Goal: Task Accomplishment & Management: Manage account settings

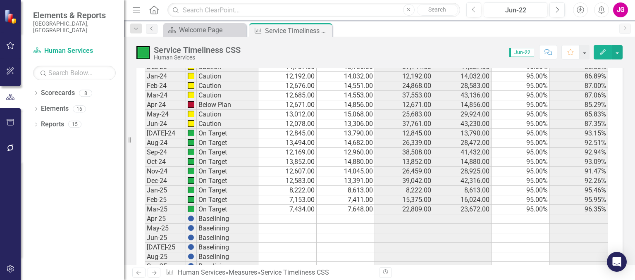
scroll to position [1586, 0]
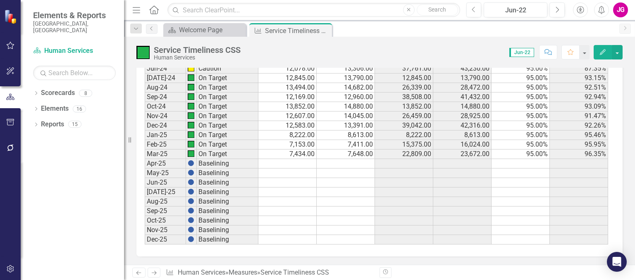
click at [286, 159] on td at bounding box center [287, 164] width 58 height 10
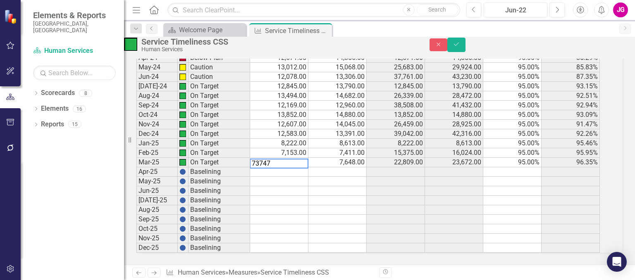
type textarea "737475"
type textarea "6987"
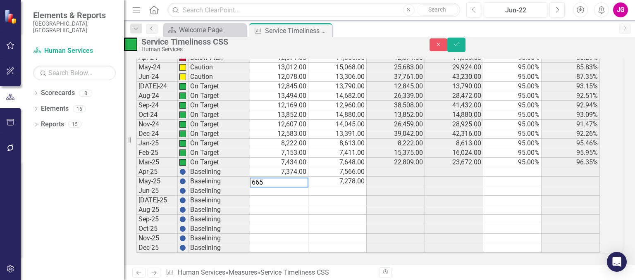
type textarea "6653"
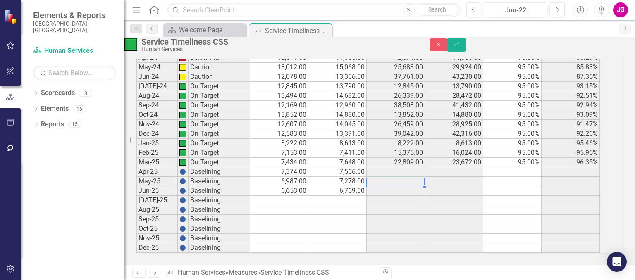
type textarea "6769"
click at [303, 167] on td "7,374.00" at bounding box center [279, 172] width 58 height 10
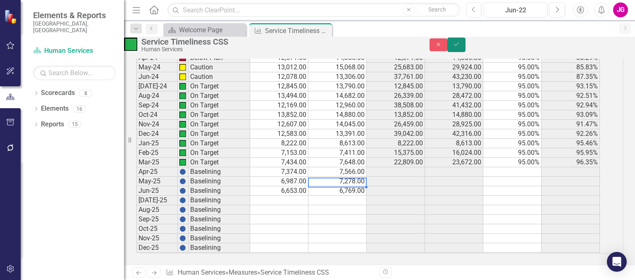
drag, startPoint x: 613, startPoint y: 50, endPoint x: 102, endPoint y: 202, distance: 532.7
click at [460, 47] on icon "Save" at bounding box center [455, 44] width 7 height 6
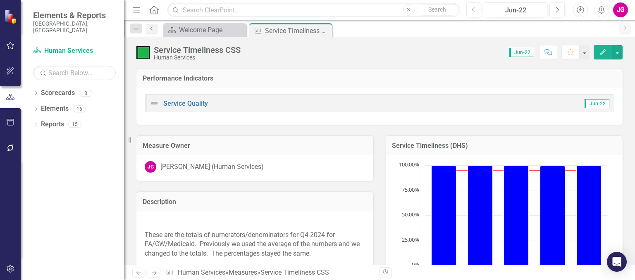
scroll to position [124, 0]
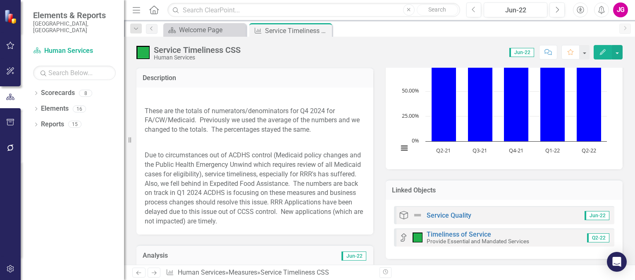
click at [145, 99] on img at bounding box center [145, 99] width 0 height 0
click at [168, 133] on p "These are the totals of numerators/denominators for Q4 2024 for FA/CW/Medicaid.…" at bounding box center [255, 121] width 220 height 32
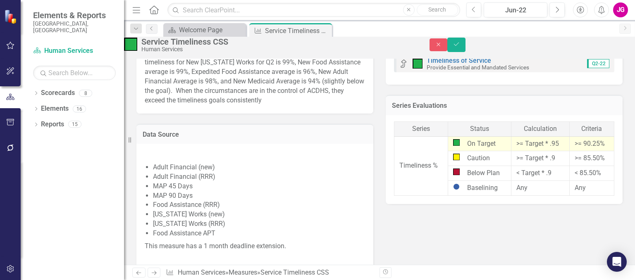
click at [177, 105] on p "RRR Applications have been delayed due to this issue out of CCSS control. New a…" at bounding box center [255, 72] width 220 height 68
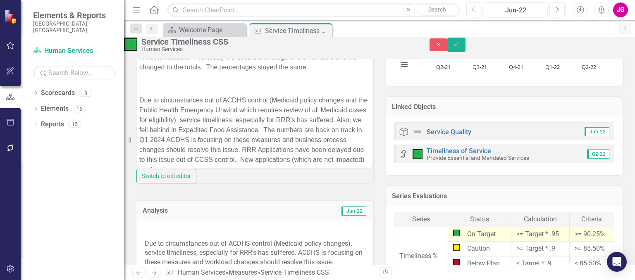
scroll to position [116, 0]
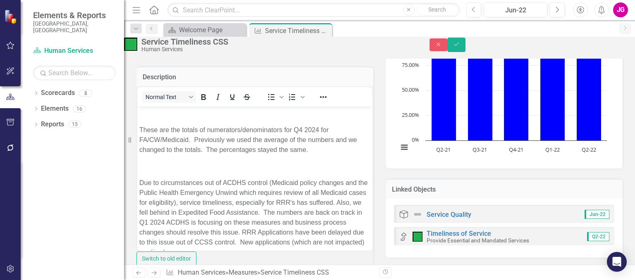
click at [139, 114] on img "Rich Text Area. Press ALT-0 for help." at bounding box center [139, 114] width 0 height 0
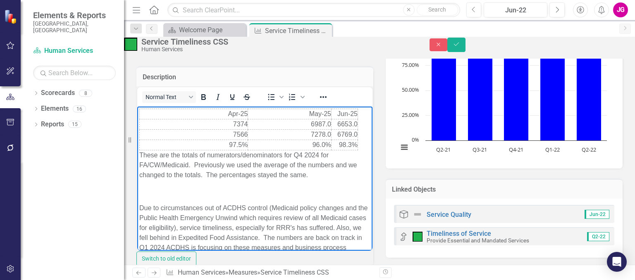
click at [300, 154] on p "These are the totals of numerators/denominators for Q4 2024 for FA/CW/Medicaid.…" at bounding box center [254, 165] width 231 height 30
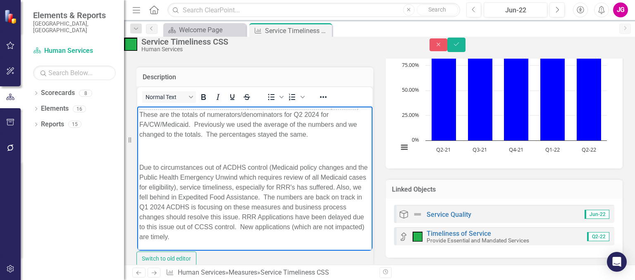
scroll to position [46, 0]
drag, startPoint x: 140, startPoint y: 161, endPoint x: 328, endPoint y: 235, distance: 202.2
click at [328, 235] on p "Due to circumstances out of ACDHS control (Medicaid policy changes and the Publ…" at bounding box center [254, 202] width 231 height 79
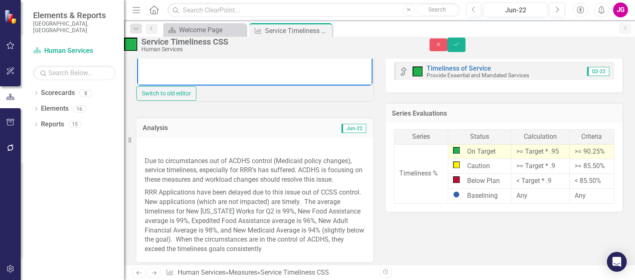
scroll to position [116, 0]
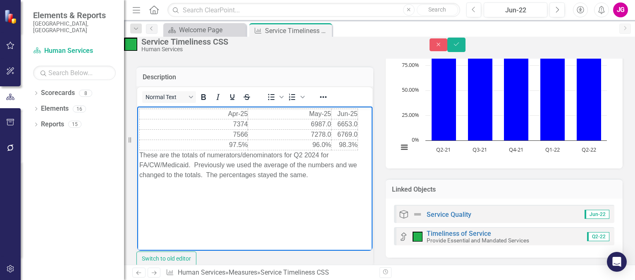
click at [194, 210] on p "Rich Text Area. Press ALT-0 for help." at bounding box center [254, 208] width 231 height 10
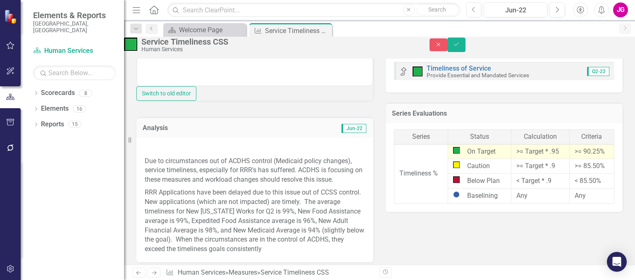
click at [145, 149] on img at bounding box center [145, 149] width 0 height 0
click at [214, 241] on p "RRR Applications have been delayed due to this issue out of CCSS control. New a…" at bounding box center [255, 220] width 220 height 68
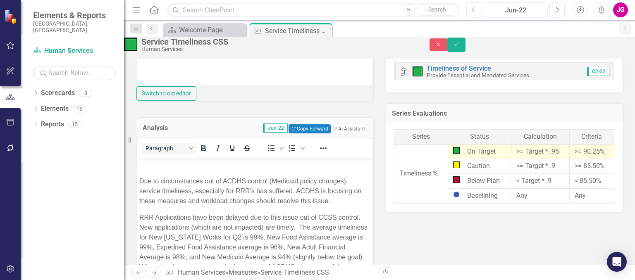
scroll to position [0, 0]
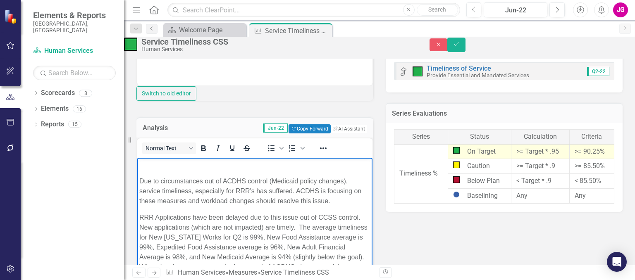
click at [139, 165] on img "Rich Text Area. Press ALT-0 for help." at bounding box center [139, 165] width 0 height 0
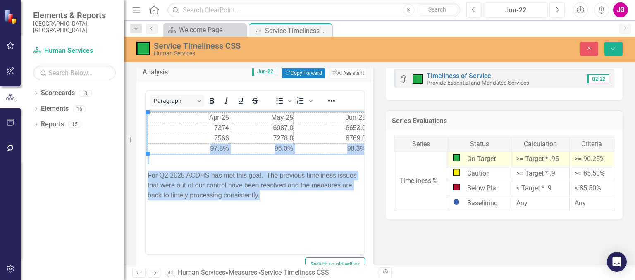
drag, startPoint x: 211, startPoint y: 117, endPoint x: 273, endPoint y: 203, distance: 105.9
click at [273, 203] on body "Apr-25 May-25 Jun-25 7374 6987.0 6653.0 7566 7278.0 6769.0 97.5% 96.0% 98.3% Fo…" at bounding box center [254, 172] width 219 height 124
copy body "97.5% 96.0% 98.3% For Q2 2025 ACDHS has met this goal. The previous timeliness …"
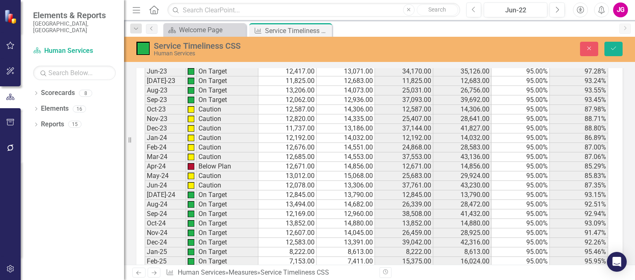
scroll to position [1597, 0]
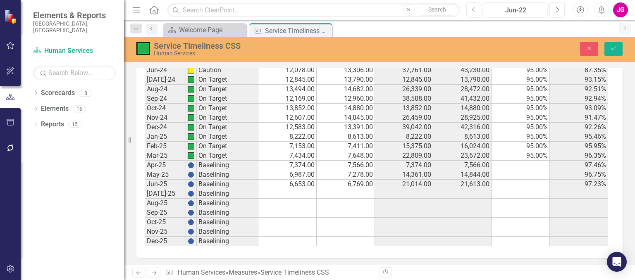
click at [306, 161] on td "7,374.00" at bounding box center [287, 166] width 58 height 10
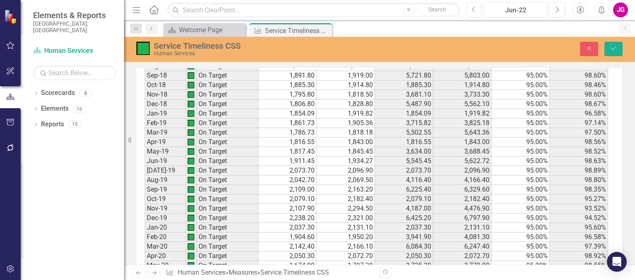
scroll to position [894, 0]
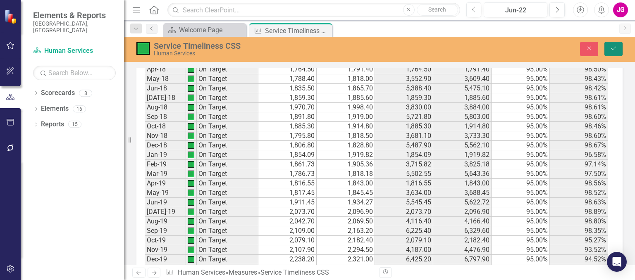
click at [614, 51] on icon "Save" at bounding box center [612, 48] width 7 height 6
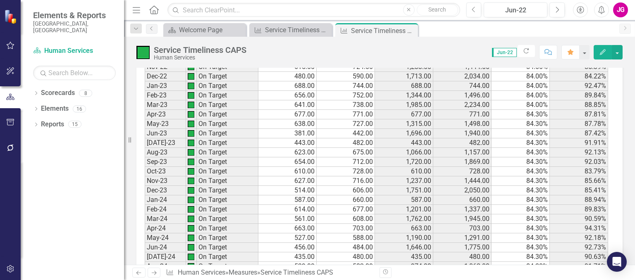
scroll to position [868, 0]
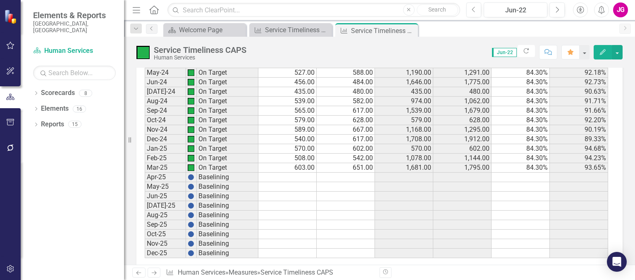
click at [286, 182] on td at bounding box center [287, 178] width 58 height 10
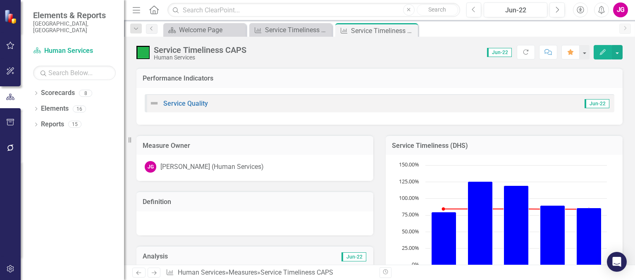
scroll to position [868, 0]
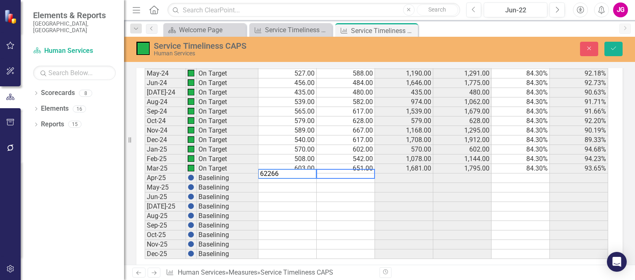
type textarea "622664"
type textarea "664"
type textarea "474"
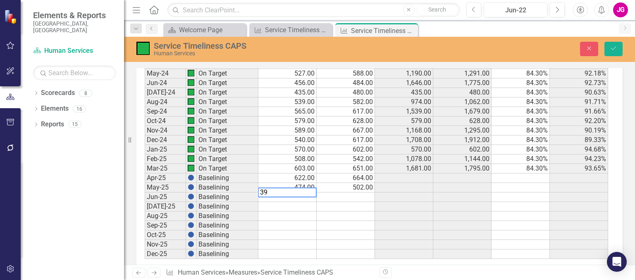
type textarea "397"
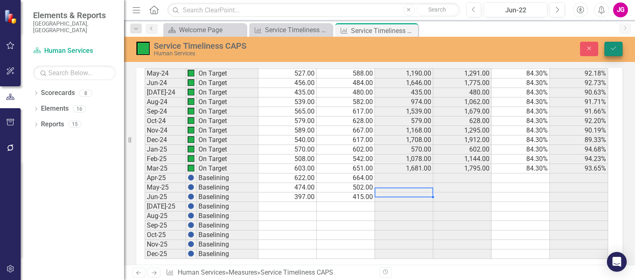
type textarea "415"
drag, startPoint x: 611, startPoint y: 49, endPoint x: 332, endPoint y: 172, distance: 305.8
click at [611, 49] on icon "Save" at bounding box center [612, 48] width 7 height 6
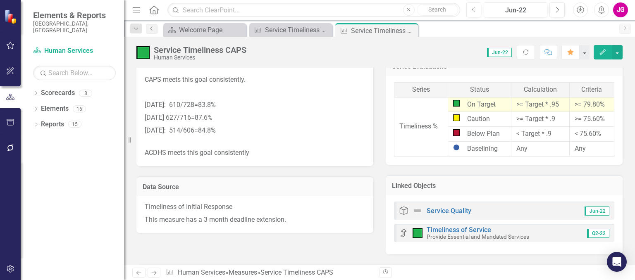
scroll to position [165, 0]
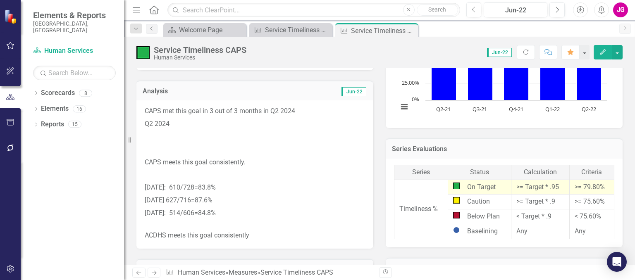
click at [145, 137] on img at bounding box center [145, 137] width 0 height 0
click at [150, 122] on p "Q2 2024" at bounding box center [255, 124] width 220 height 13
click at [193, 121] on p "Q2 2024" at bounding box center [255, 124] width 220 height 13
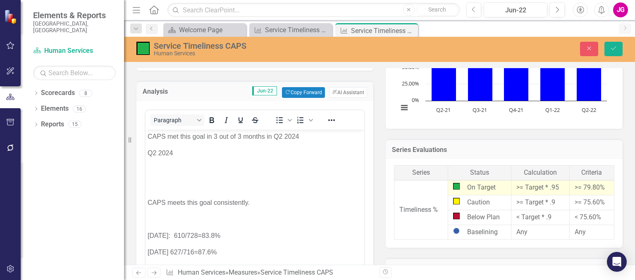
scroll to position [0, 0]
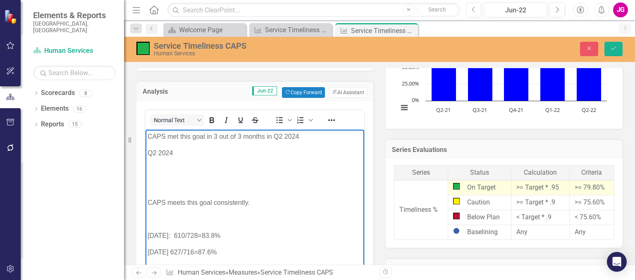
click at [277, 137] on p "CAPS met this goal in 3 out of 3 months in Q2 2024" at bounding box center [254, 137] width 214 height 10
click at [307, 138] on p "CAPS met this goal in 3 out of 3 months in Q2 2024" at bounding box center [254, 137] width 214 height 10
click at [186, 155] on p "Q2 2024" at bounding box center [254, 153] width 214 height 10
click at [147, 170] on img "Rich Text Area. Press ALT-0 for help." at bounding box center [147, 170] width 0 height 0
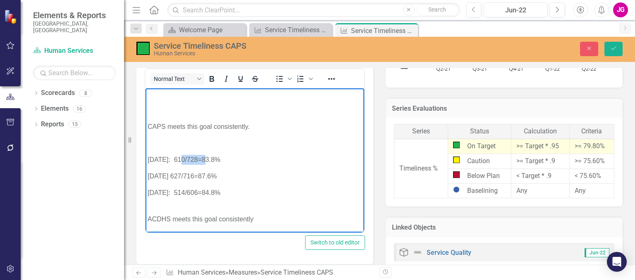
drag, startPoint x: 181, startPoint y: 159, endPoint x: 193, endPoint y: 159, distance: 12.8
click at [202, 159] on p "Oct 2023: 610/728=83.8%" at bounding box center [254, 160] width 214 height 10
click at [170, 160] on p "Oct 2023: 610/728=83.8%" at bounding box center [254, 160] width 214 height 10
drag, startPoint x: 152, startPoint y: 159, endPoint x: 237, endPoint y: 192, distance: 91.8
click at [237, 192] on body "CAPS met this goal in 3 out of 3 months in Q2 2025 Q2 2025 CAPS meets this goal…" at bounding box center [254, 143] width 219 height 179
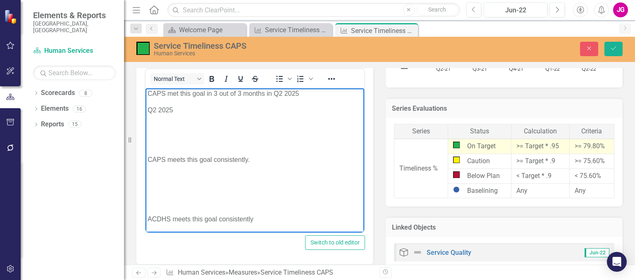
scroll to position [0, 0]
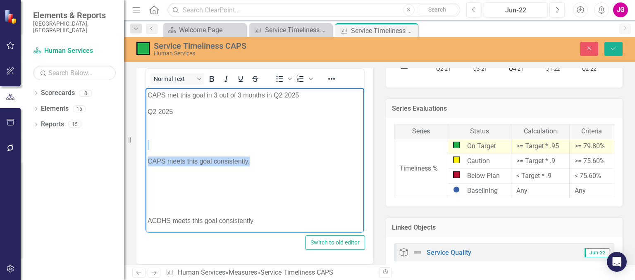
drag, startPoint x: 259, startPoint y: 165, endPoint x: 134, endPoint y: 149, distance: 126.3
click at [145, 149] on html "CAPS met this goal in 3 out of 3 months in Q2 2025 Q2 2025 CAPS meets this goal…" at bounding box center [254, 161] width 219 height 146
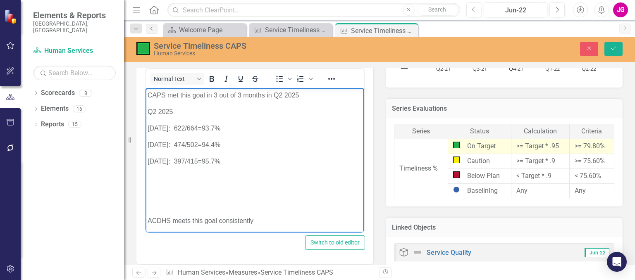
click at [149, 217] on p "ACDHS meets this goal consistently" at bounding box center [254, 216] width 214 height 20
click at [298, 96] on p "CAPS met this goal in 3 out of 3 months in Q2 2025" at bounding box center [254, 95] width 214 height 10
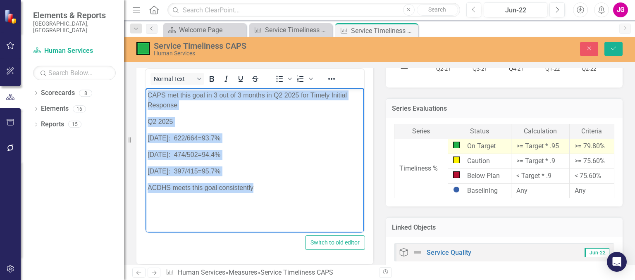
drag, startPoint x: 148, startPoint y: 95, endPoint x: 288, endPoint y: 202, distance: 175.9
click at [287, 202] on body "CAPS met this goal in 3 out of 3 months in Q2 2025 for Timely Initial Response …" at bounding box center [254, 150] width 219 height 124
copy body "CAPS met this goal in 3 out of 3 months in Q2 2025 for Timely Initial Response …"
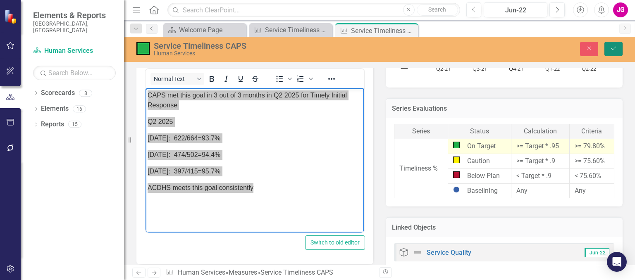
drag, startPoint x: 614, startPoint y: 42, endPoint x: 369, endPoint y: 106, distance: 252.8
click at [614, 43] on button "Save" at bounding box center [613, 49] width 18 height 14
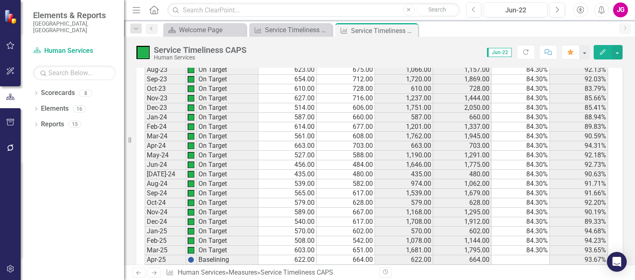
scroll to position [880, 0]
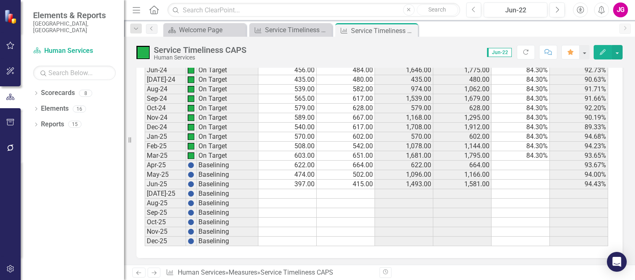
drag, startPoint x: 304, startPoint y: 159, endPoint x: 364, endPoint y: 154, distance: 60.1
click at [304, 161] on td "622.00" at bounding box center [287, 166] width 58 height 10
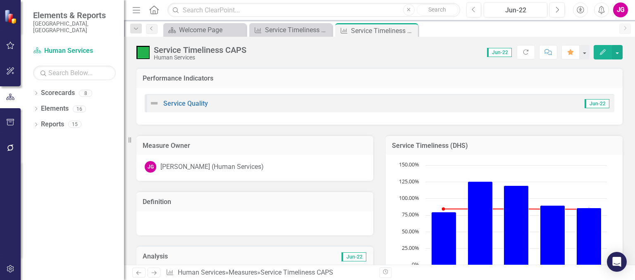
scroll to position [880, 0]
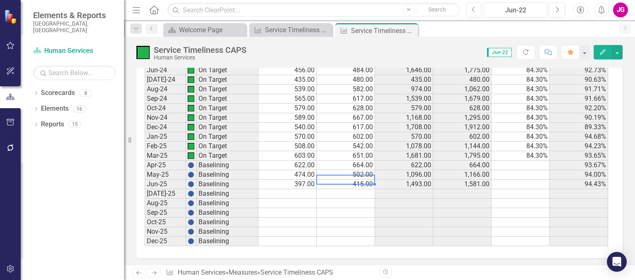
click at [620, 7] on div "JG" at bounding box center [620, 9] width 15 height 15
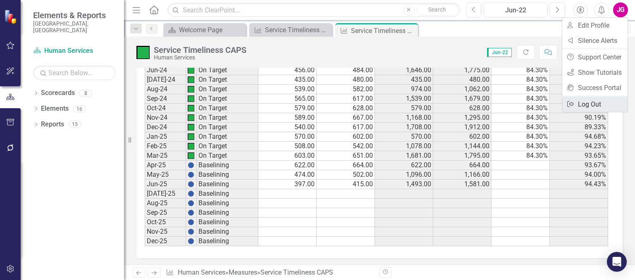
click at [584, 103] on link "Logout Log Out" at bounding box center [594, 104] width 65 height 15
